Goal: Find specific page/section: Find specific page/section

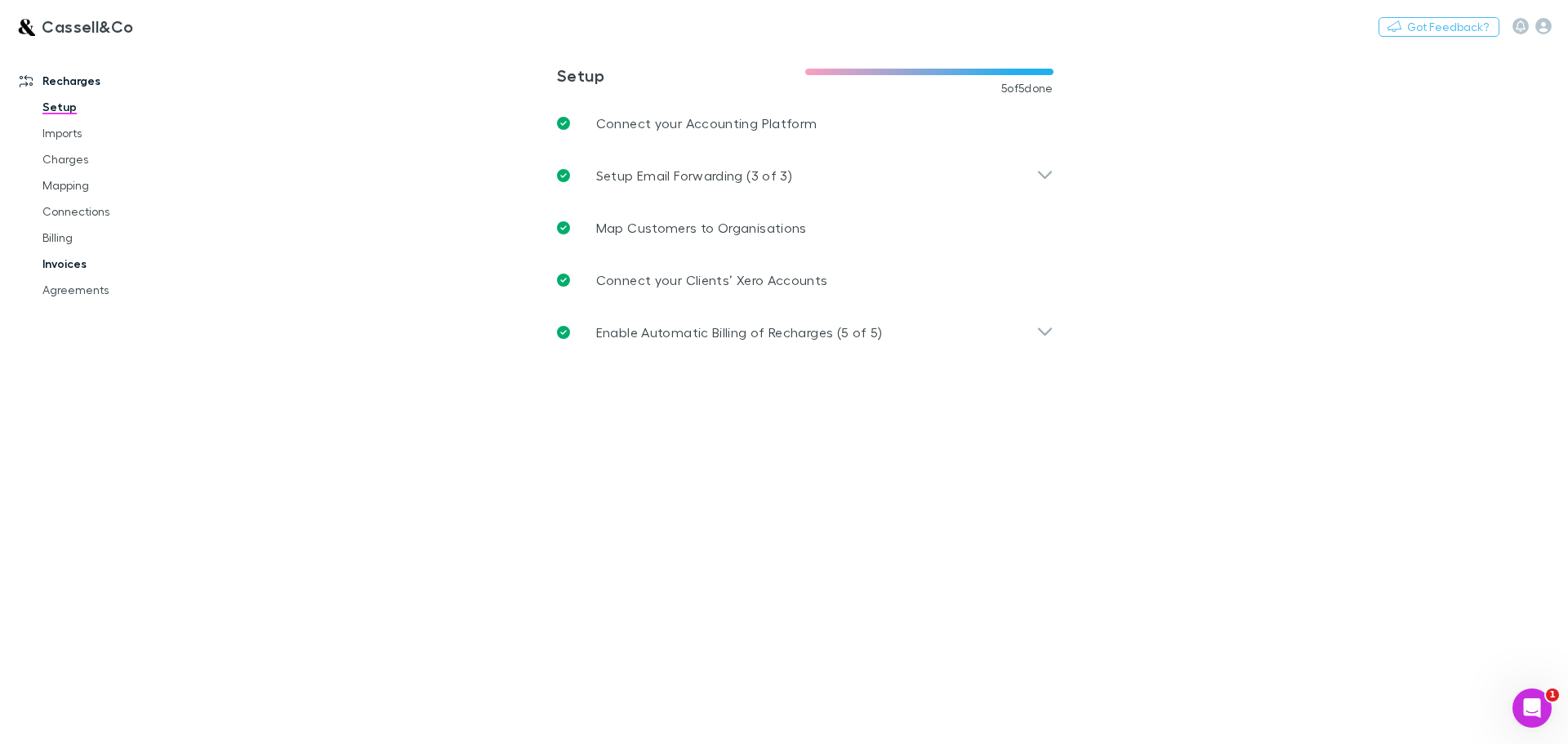
click at [65, 272] on link "Invoices" at bounding box center [123, 263] width 194 height 26
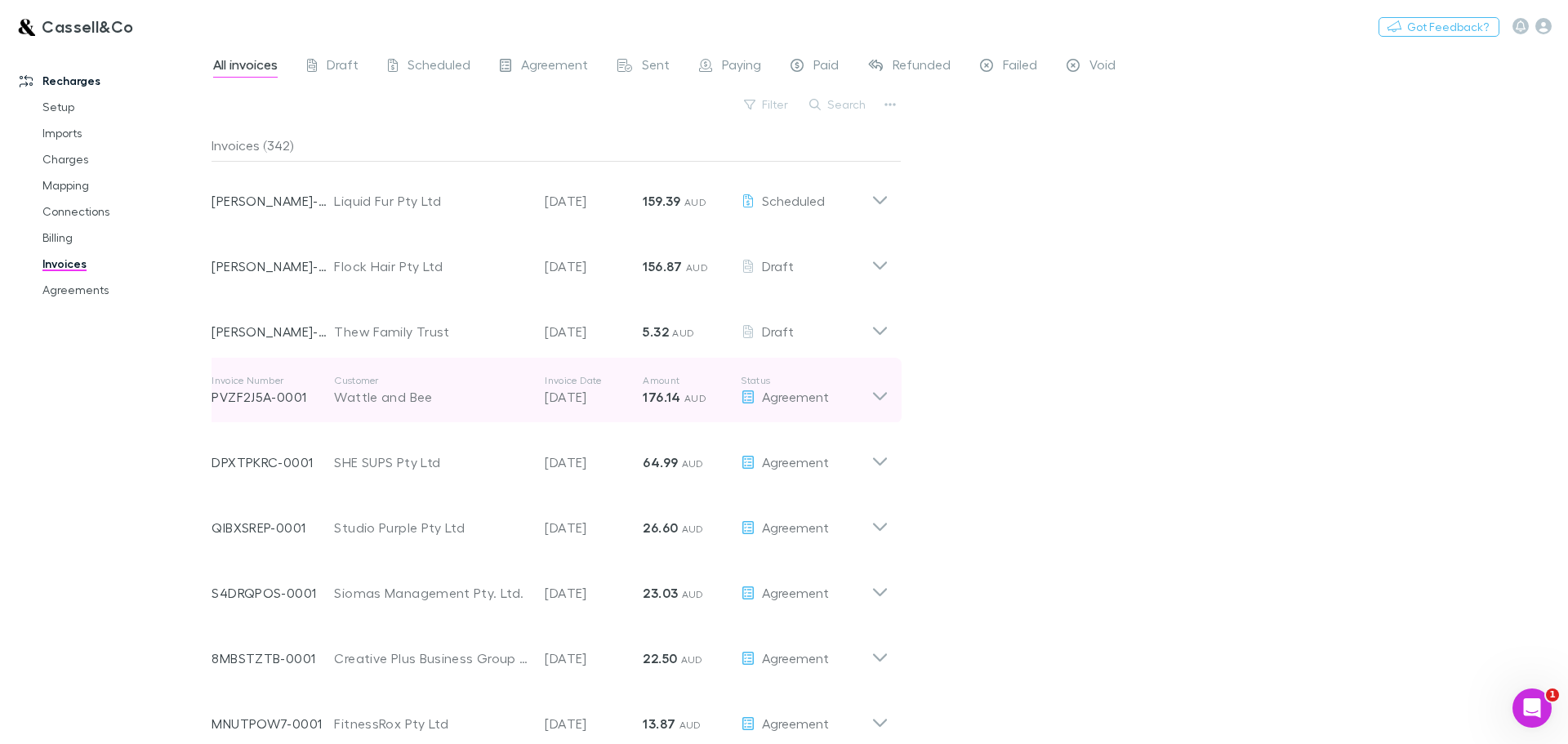
click at [398, 392] on div "Wattle and Bee" at bounding box center [431, 396] width 194 height 19
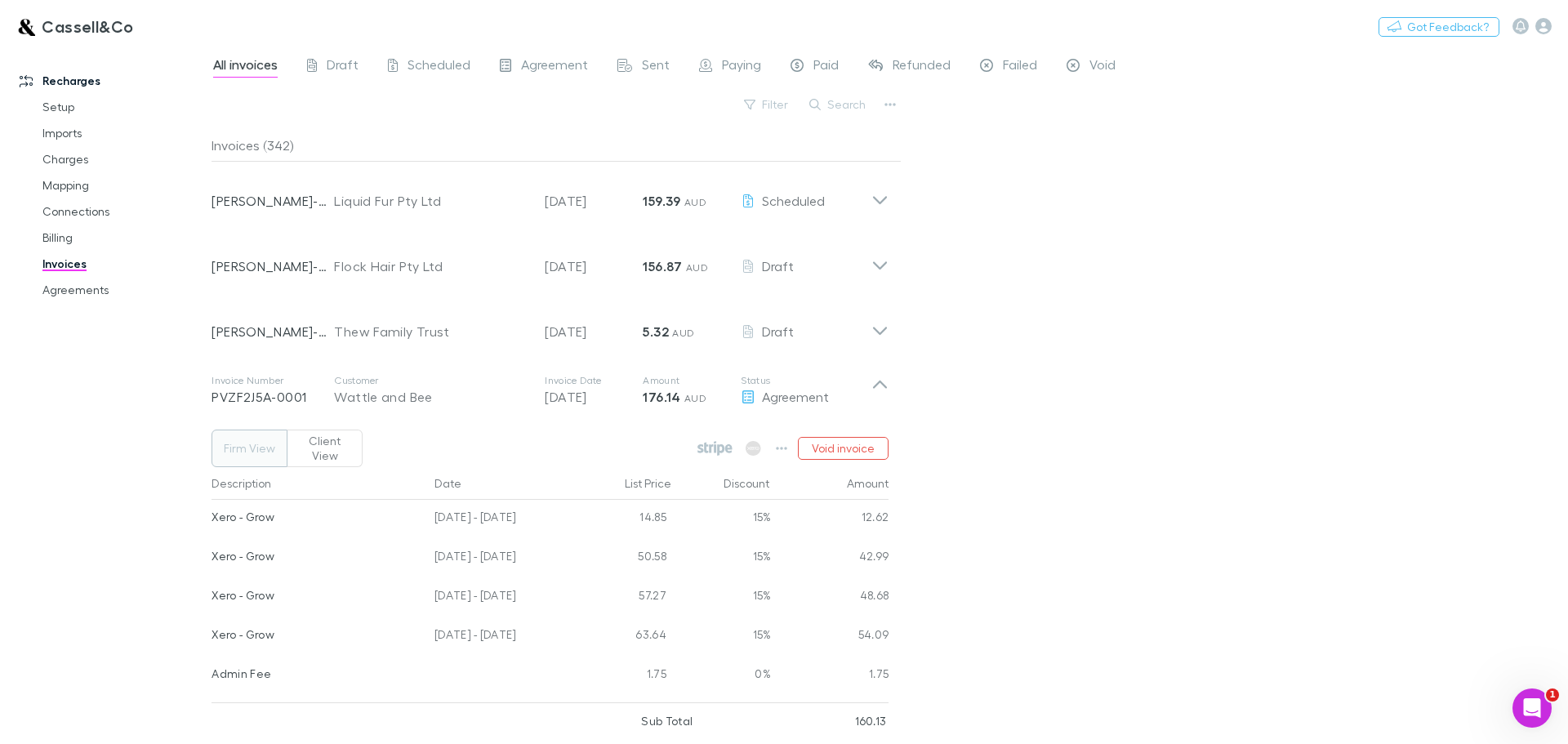
click at [54, 78] on link "Recharges" at bounding box center [111, 80] width 217 height 26
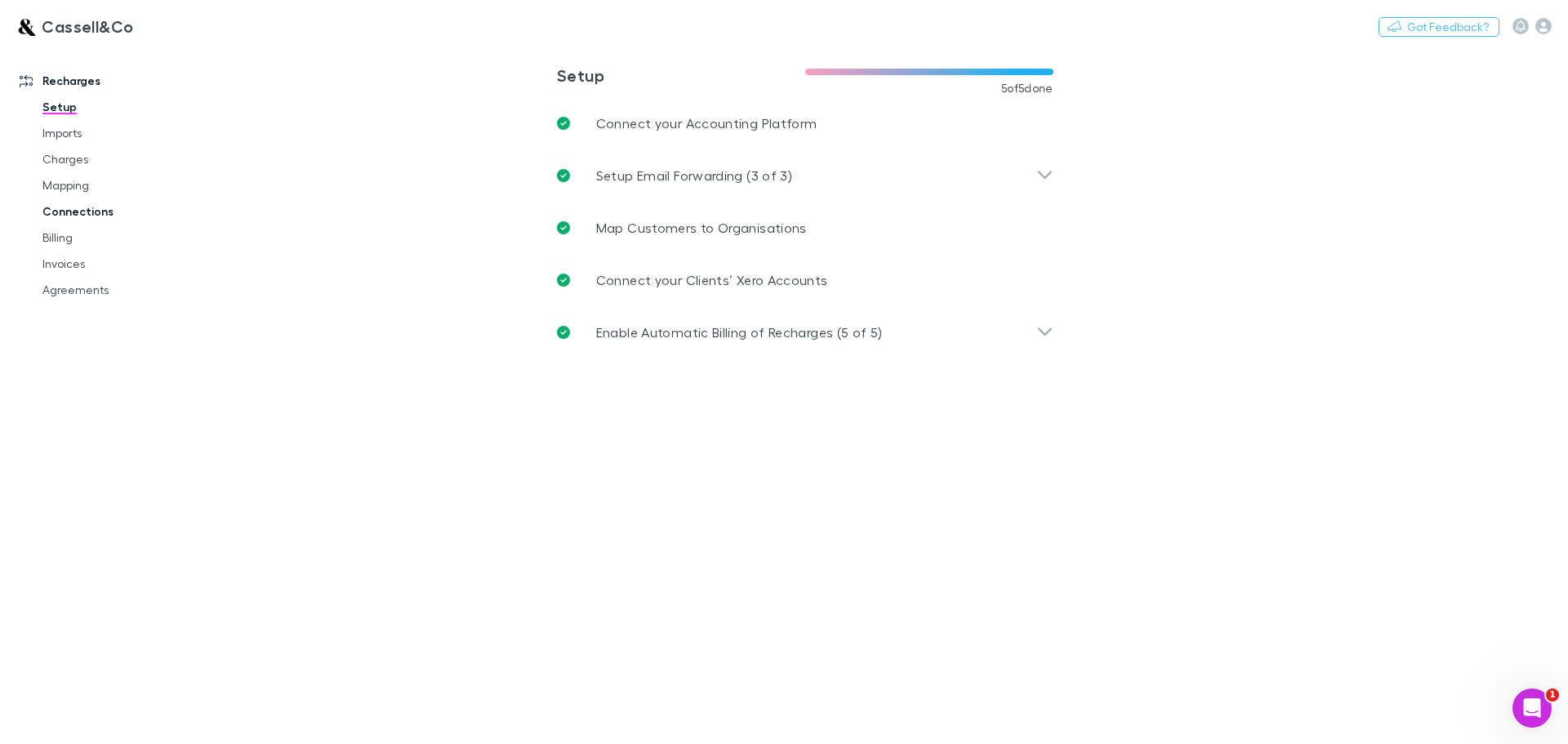
click at [69, 213] on link "Connections" at bounding box center [123, 211] width 194 height 26
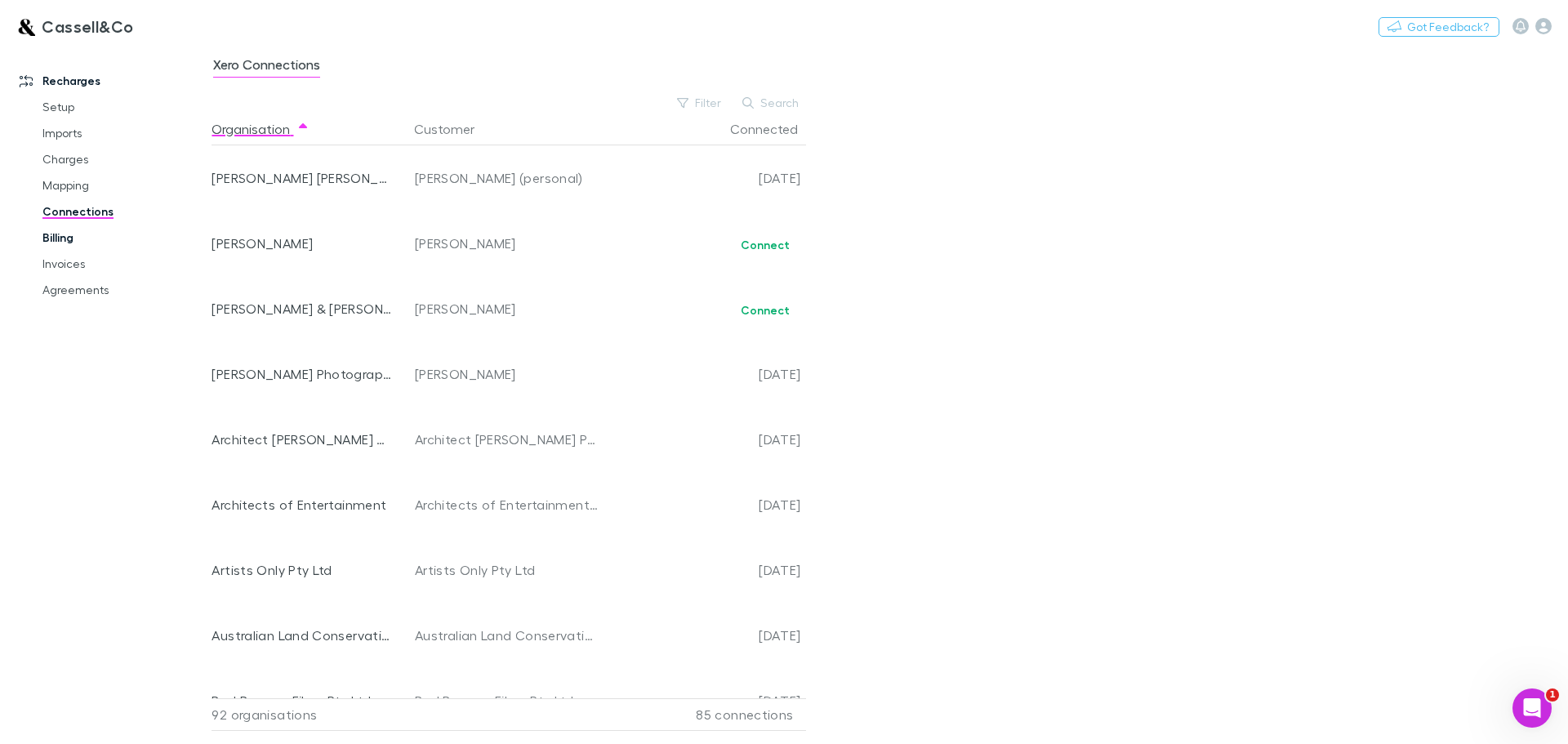
click at [58, 236] on link "Billing" at bounding box center [123, 237] width 194 height 26
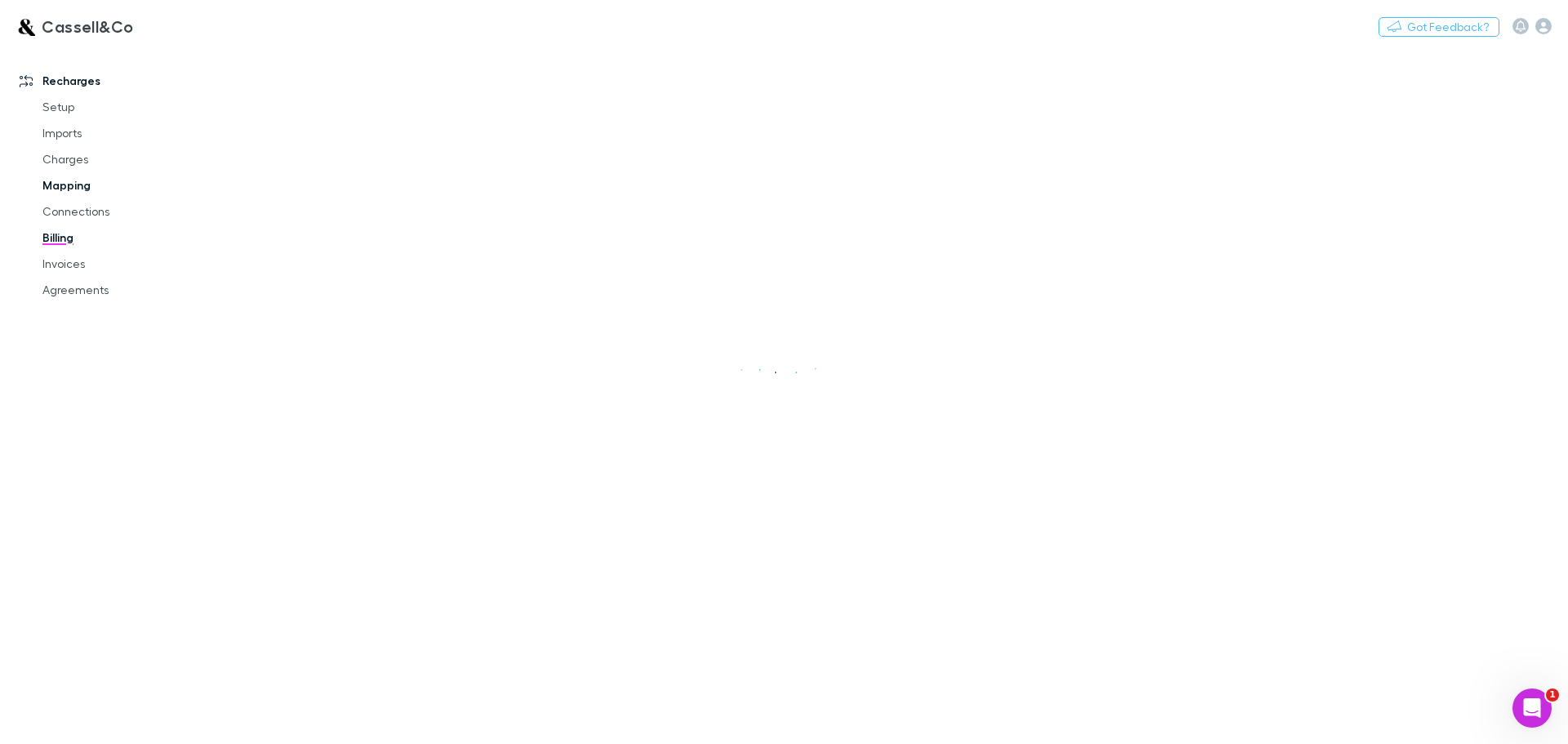
click at [74, 187] on link "Mapping" at bounding box center [123, 185] width 194 height 26
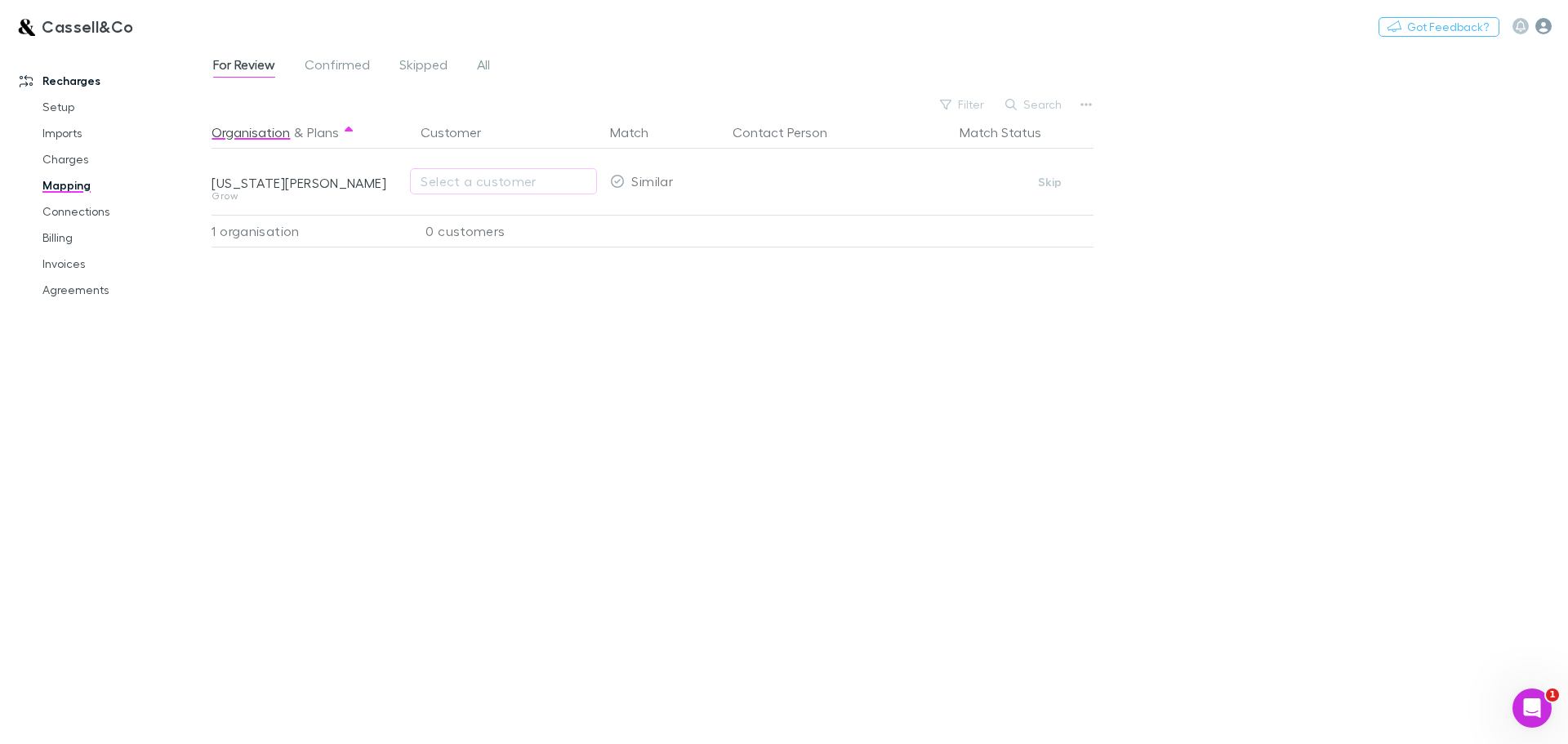
click at [1539, 26] on icon "button" at bounding box center [1543, 26] width 16 height 16
click at [1434, 259] on strong "Cassell&Co" at bounding box center [1420, 256] width 77 height 16
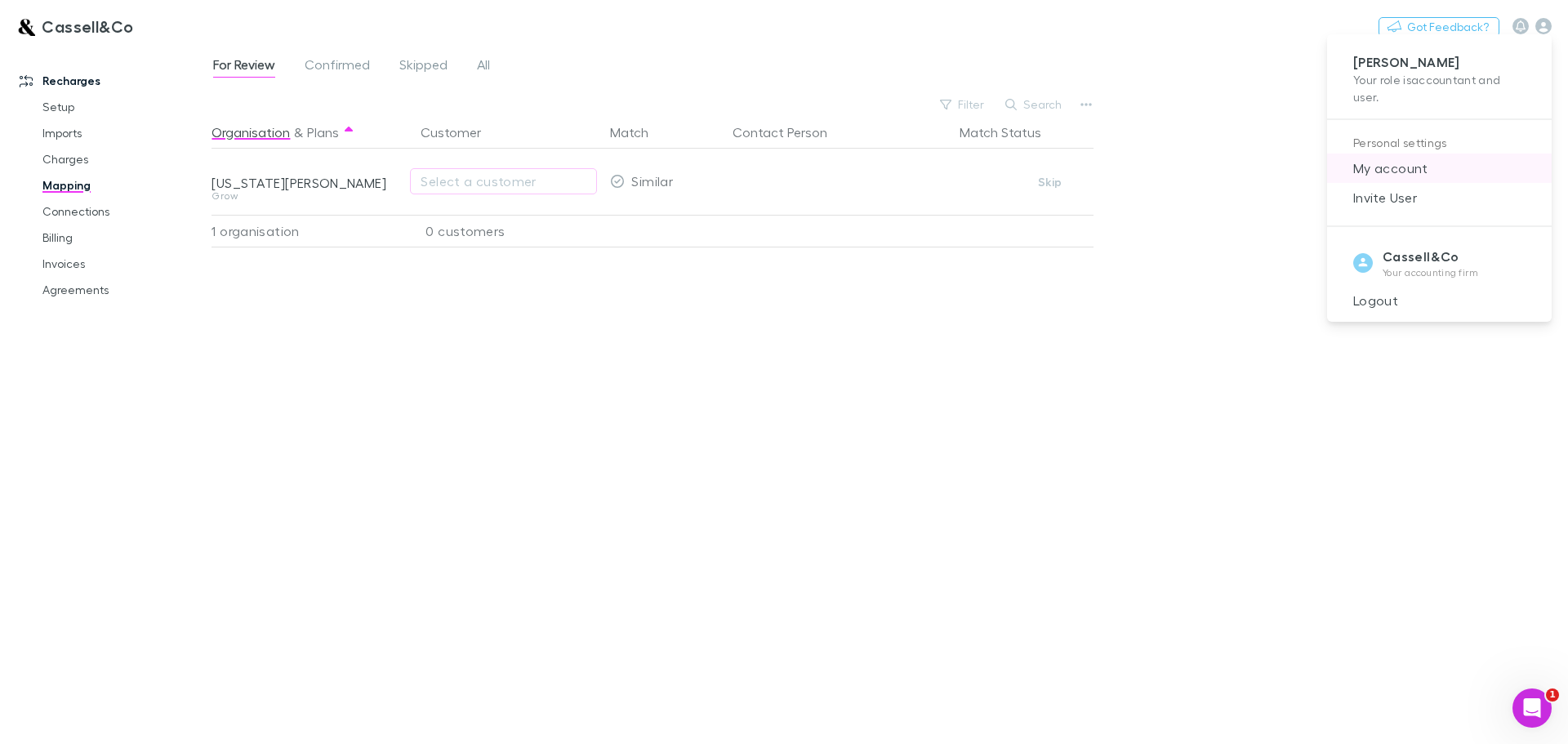
click at [1387, 165] on span "My account" at bounding box center [1439, 168] width 198 height 19
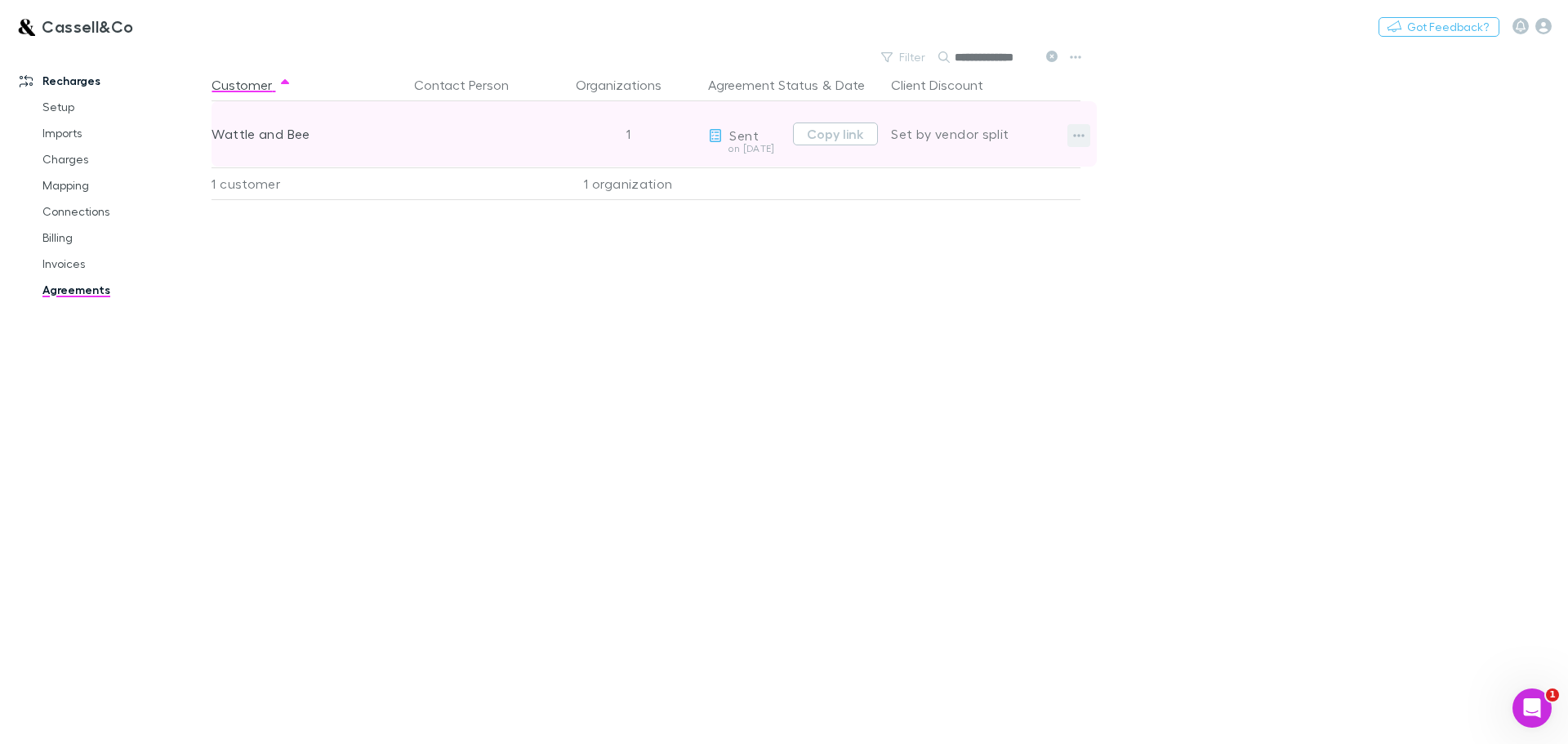
click at [1078, 133] on icon "button" at bounding box center [1079, 136] width 11 height 13
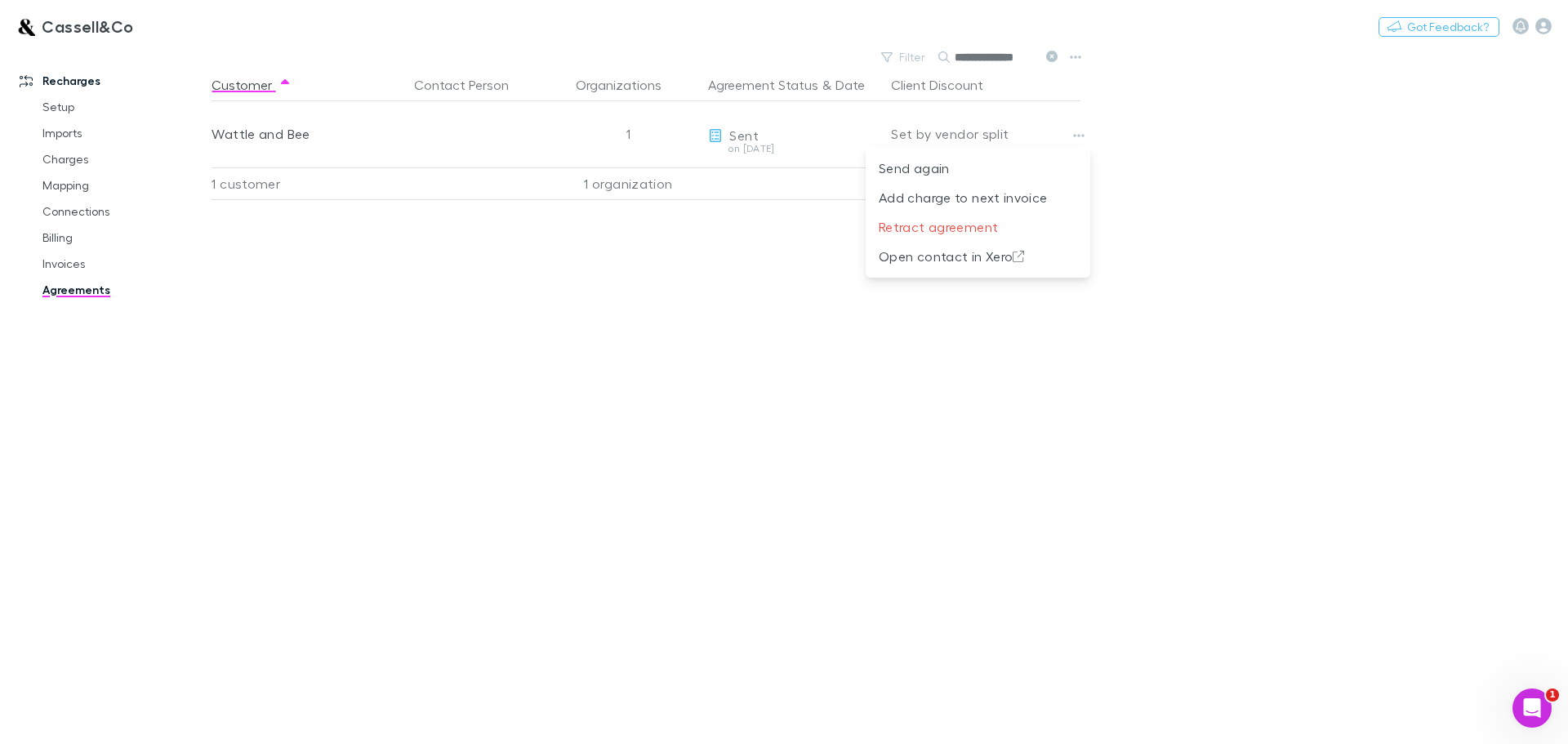
click at [989, 275] on div "Send again Add charge to next invoice Retract agreement Open contact in Xero" at bounding box center [978, 212] width 224 height 130
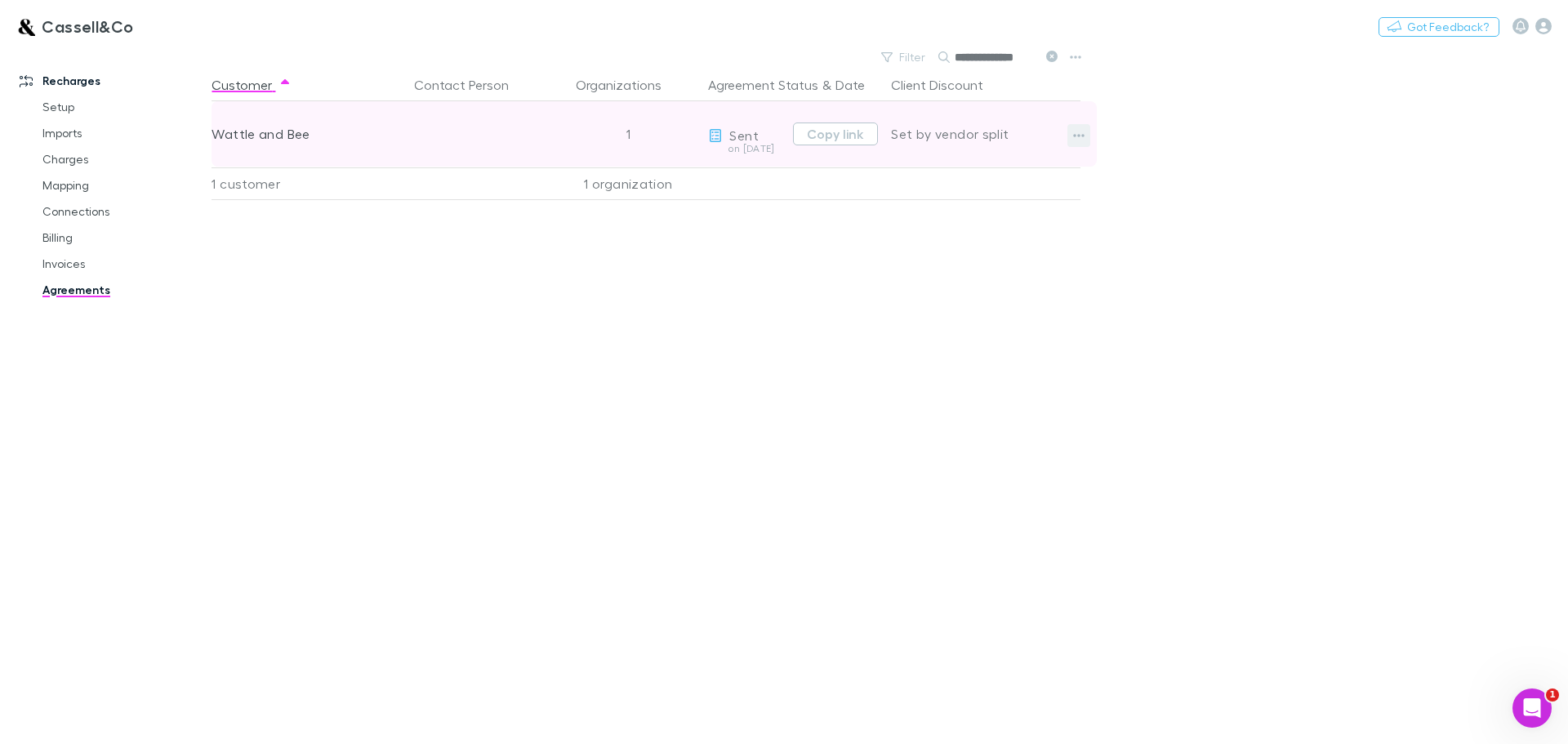
click at [1076, 135] on icon "button" at bounding box center [1079, 136] width 11 height 13
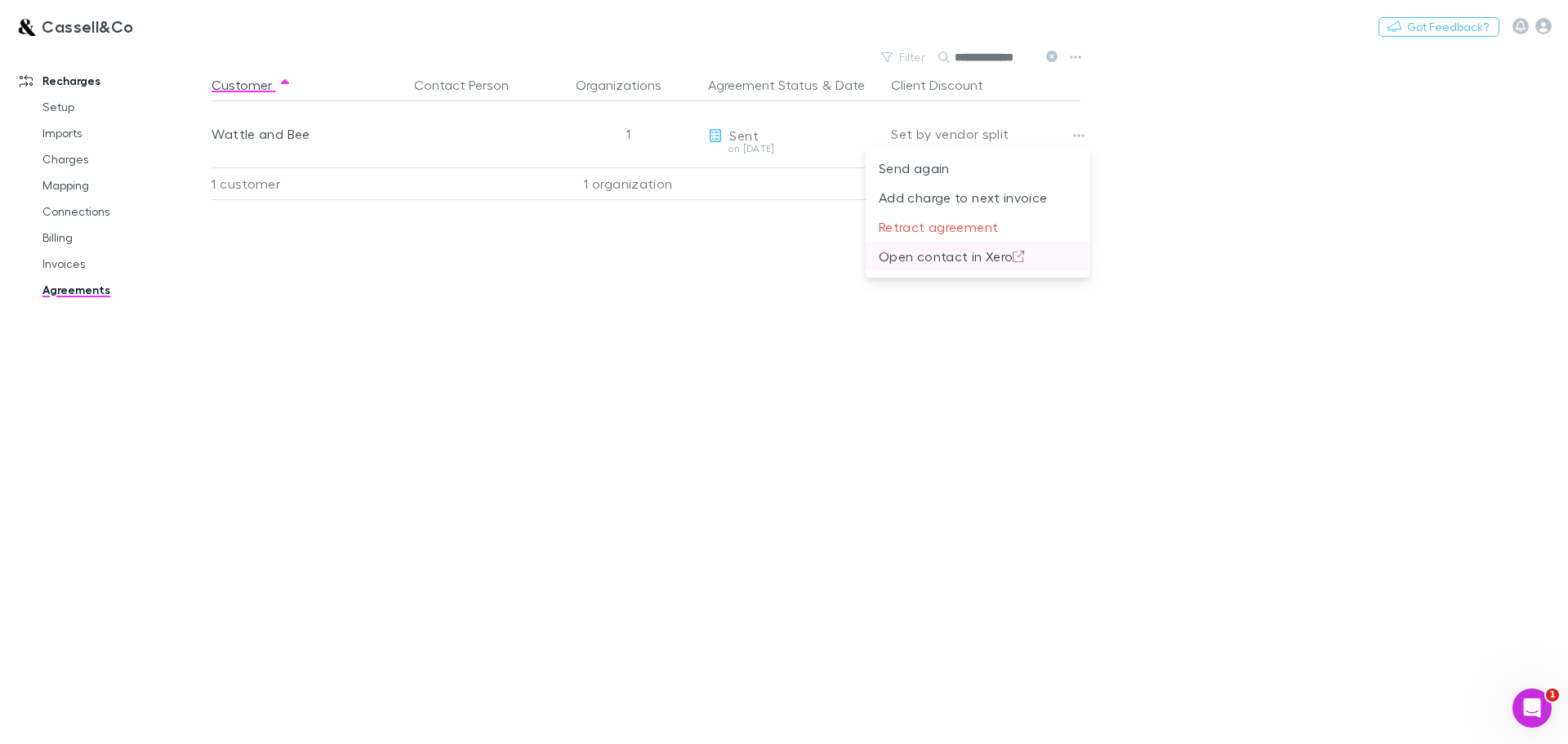
click at [966, 258] on p "Open contact in Xero" at bounding box center [977, 256] width 198 height 19
